Goal: Find specific page/section: Find specific page/section

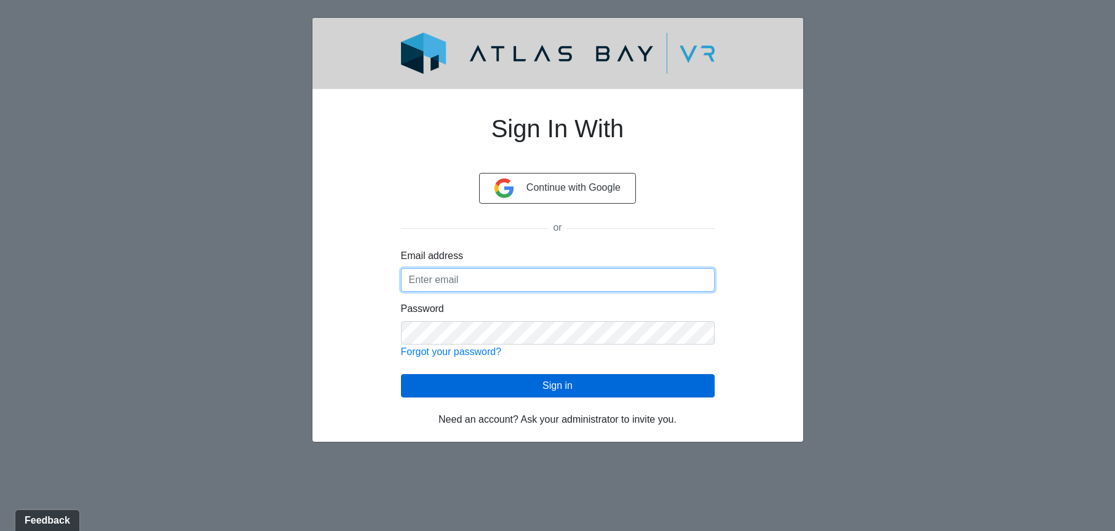
type input "[EMAIL_ADDRESS][DOMAIN_NAME]"
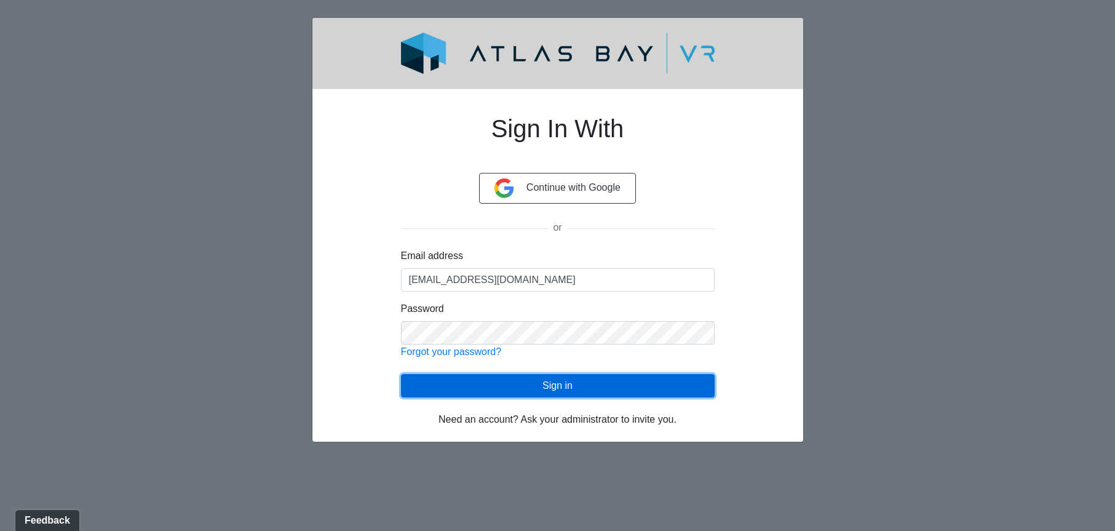
click at [463, 378] on button "Sign in" at bounding box center [558, 385] width 314 height 23
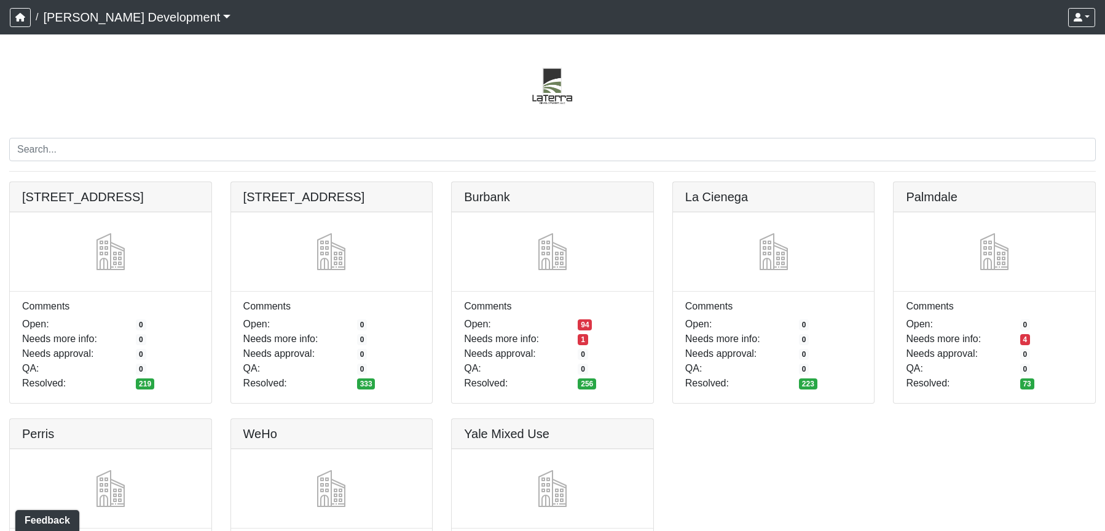
click at [778, 108] on div at bounding box center [552, 86] width 1087 height 74
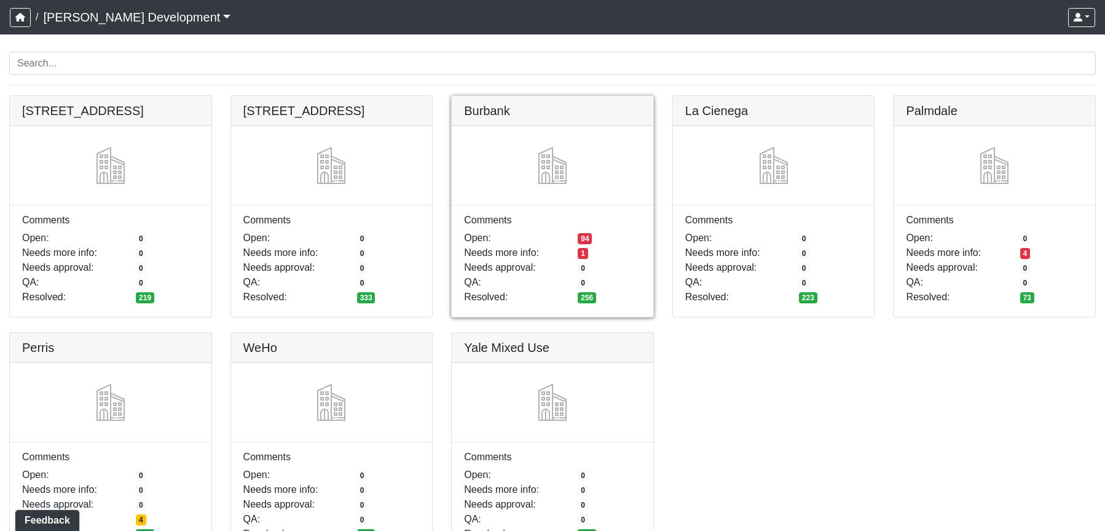
scroll to position [89, 0]
